Goal: Information Seeking & Learning: Learn about a topic

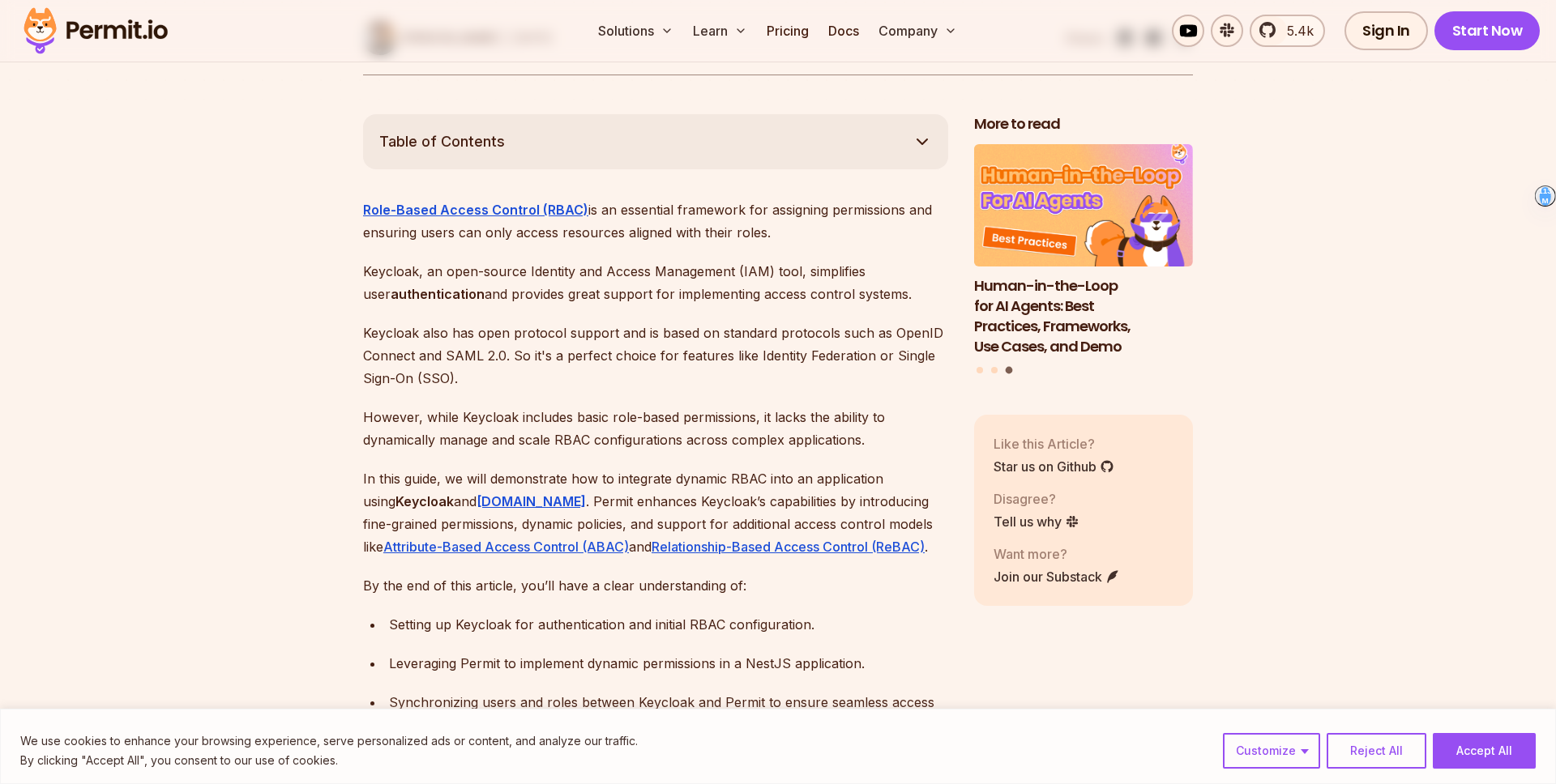
scroll to position [868, 0]
drag, startPoint x: 405, startPoint y: 453, endPoint x: 414, endPoint y: 453, distance: 9.0
click at [414, 466] on p "In this guide, we will demonstrate how to integrate dynamic RBAC into an applic…" at bounding box center [656, 512] width 585 height 90
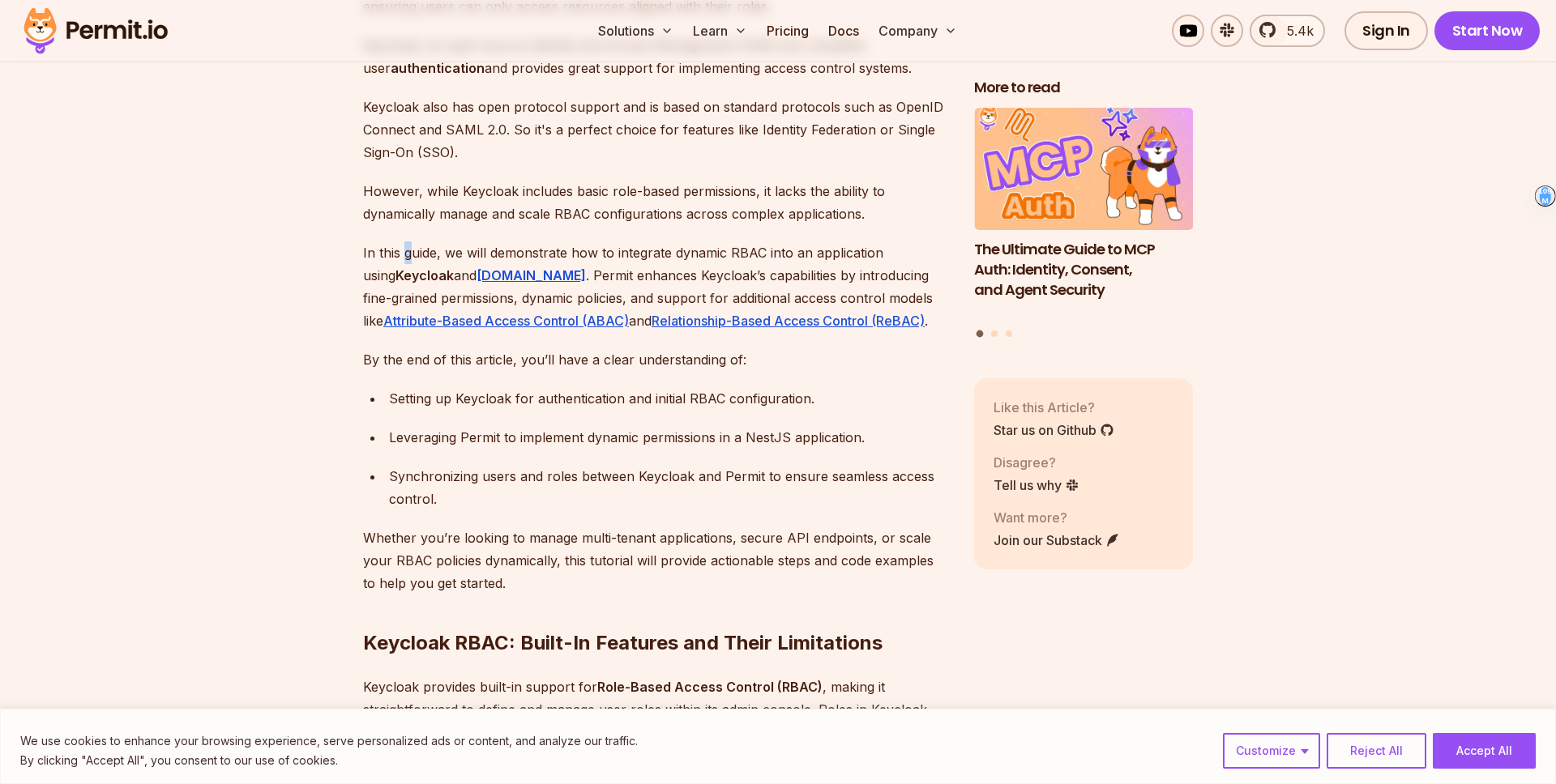
scroll to position [1096, 0]
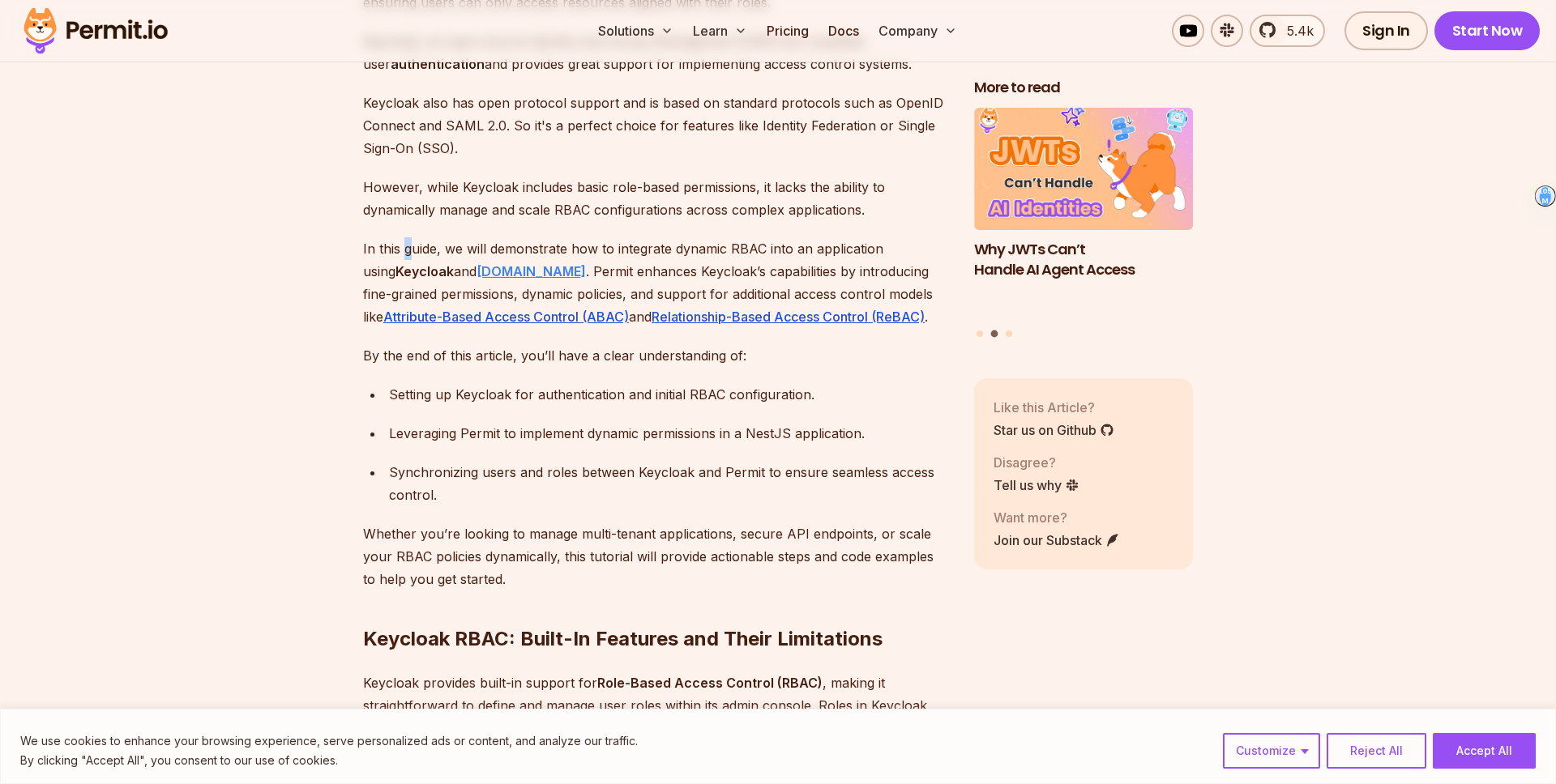
click at [476, 263] on strong "Permit.io" at bounding box center [531, 271] width 109 height 17
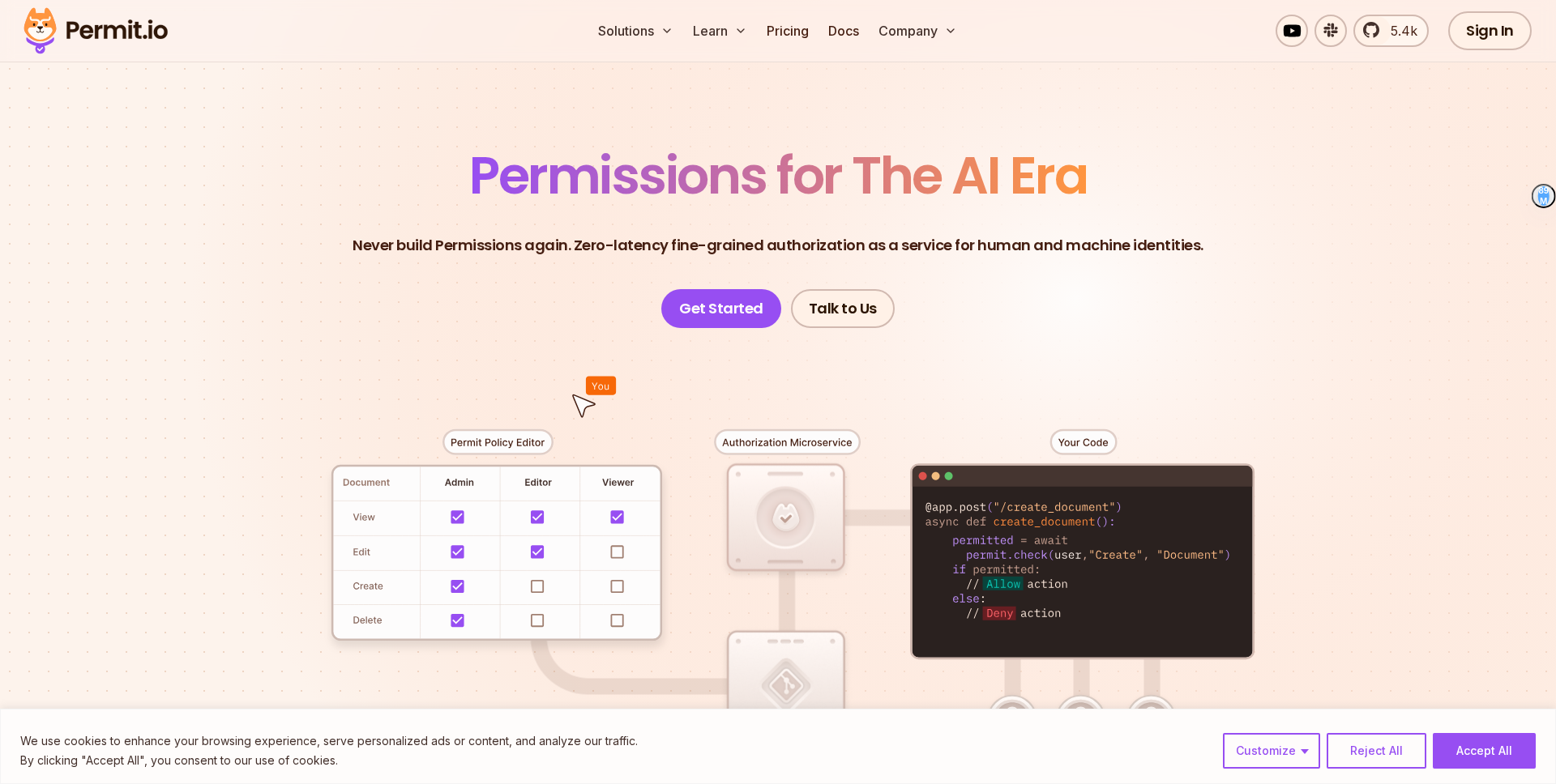
scroll to position [62, 0]
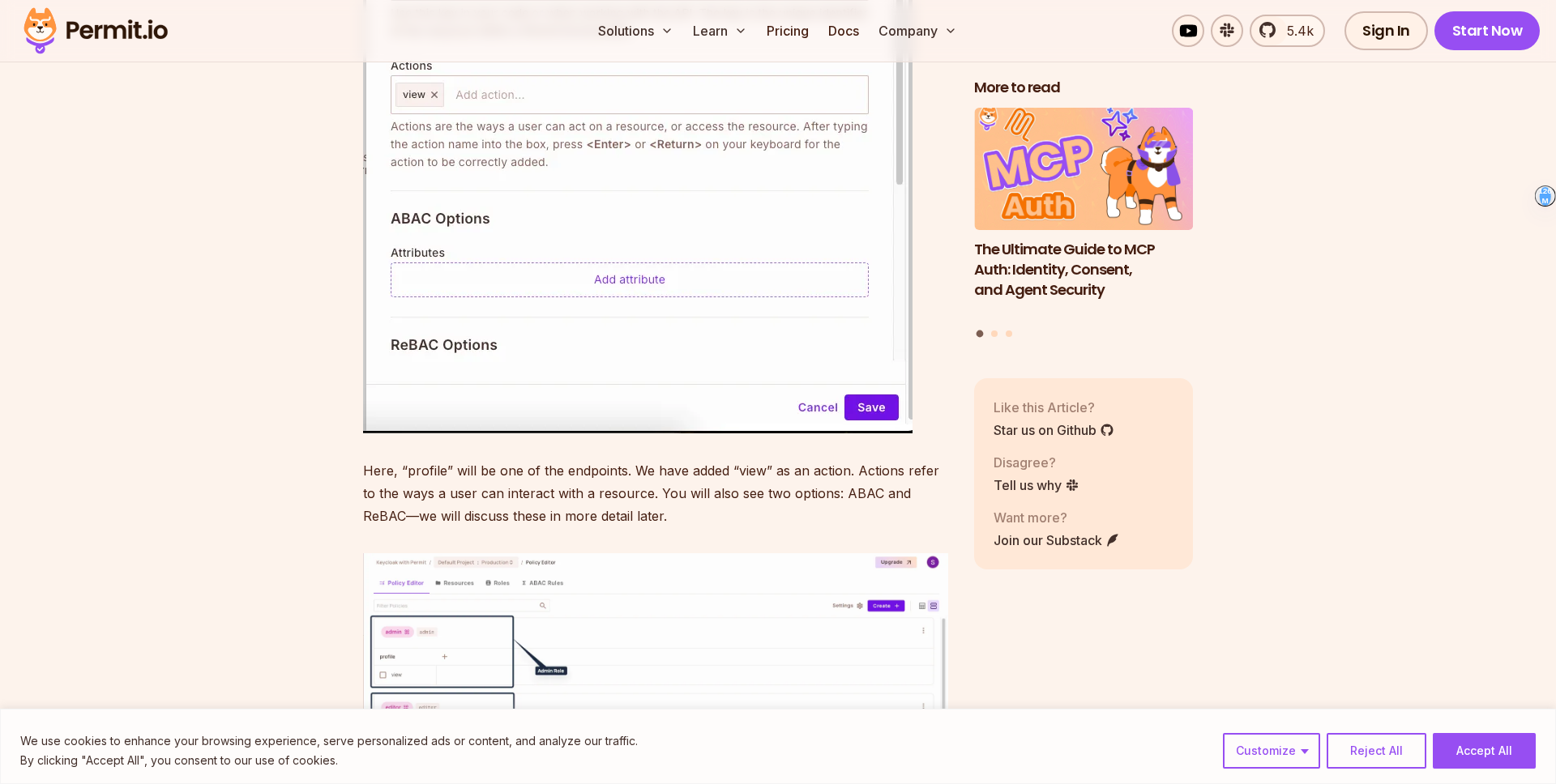
scroll to position [13033, 0]
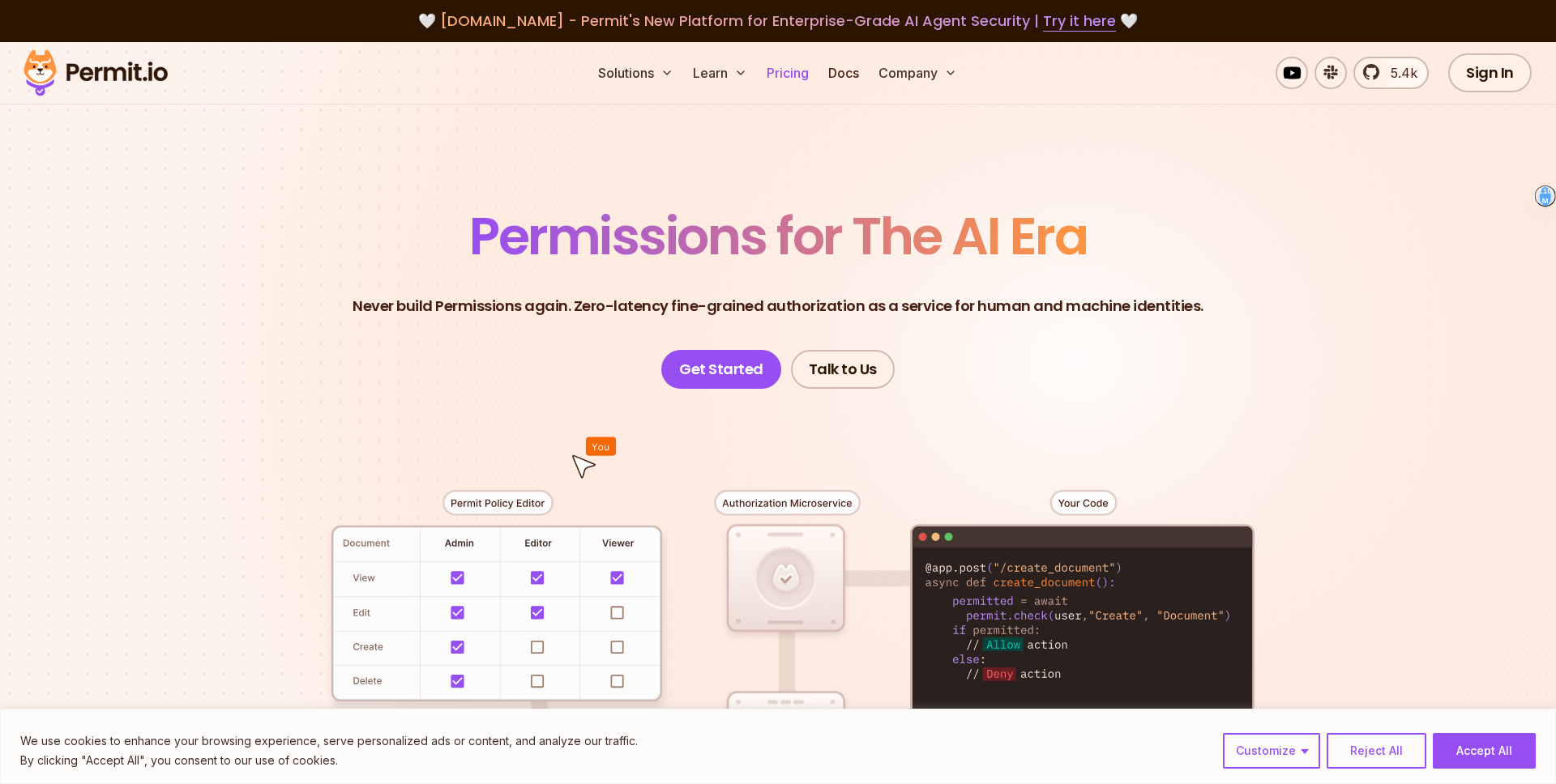
click at [808, 78] on link "Pricing" at bounding box center [788, 72] width 55 height 32
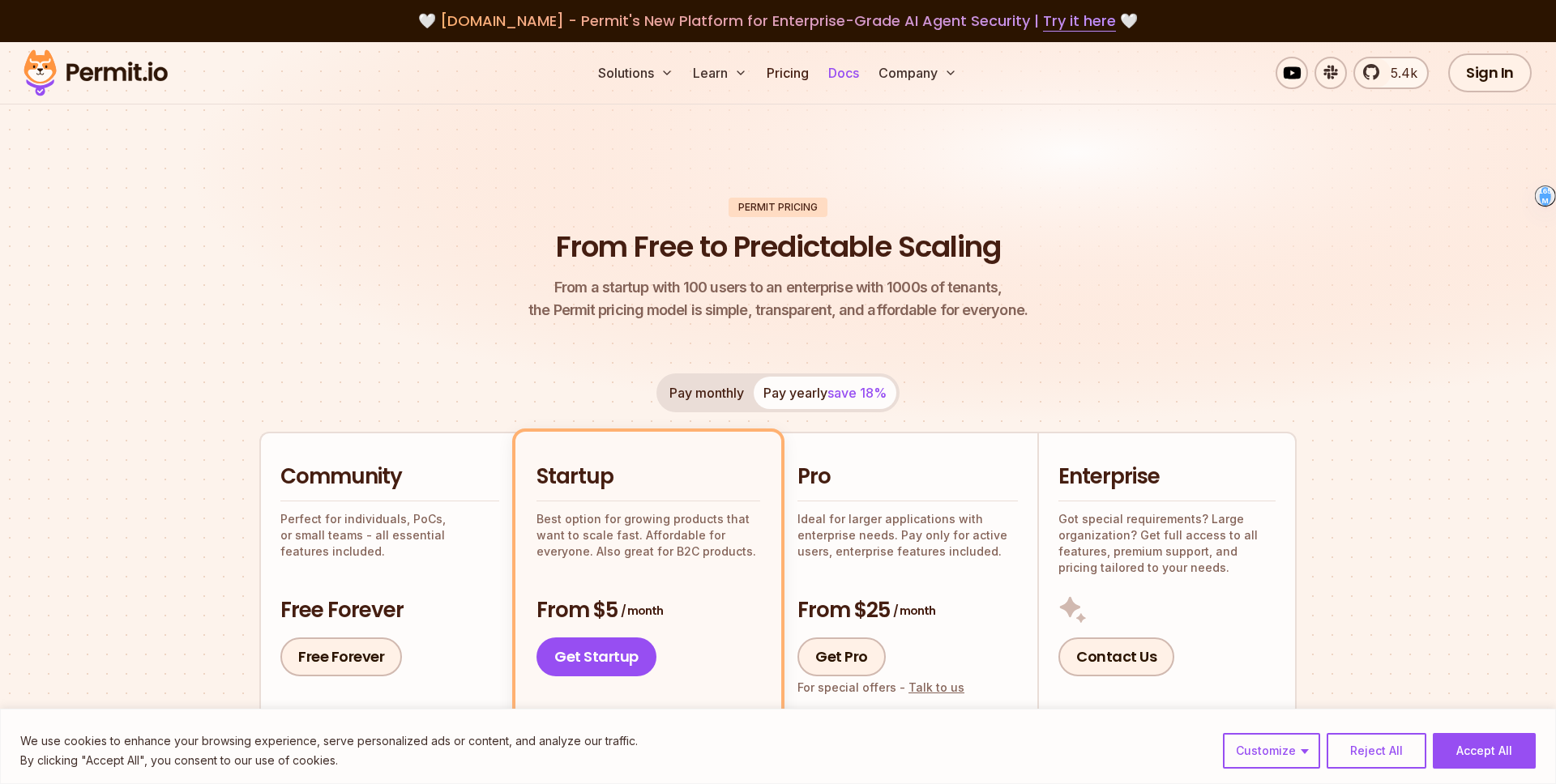
click at [858, 66] on link "Docs" at bounding box center [843, 72] width 43 height 32
